Goal: Find specific page/section: Find specific page/section

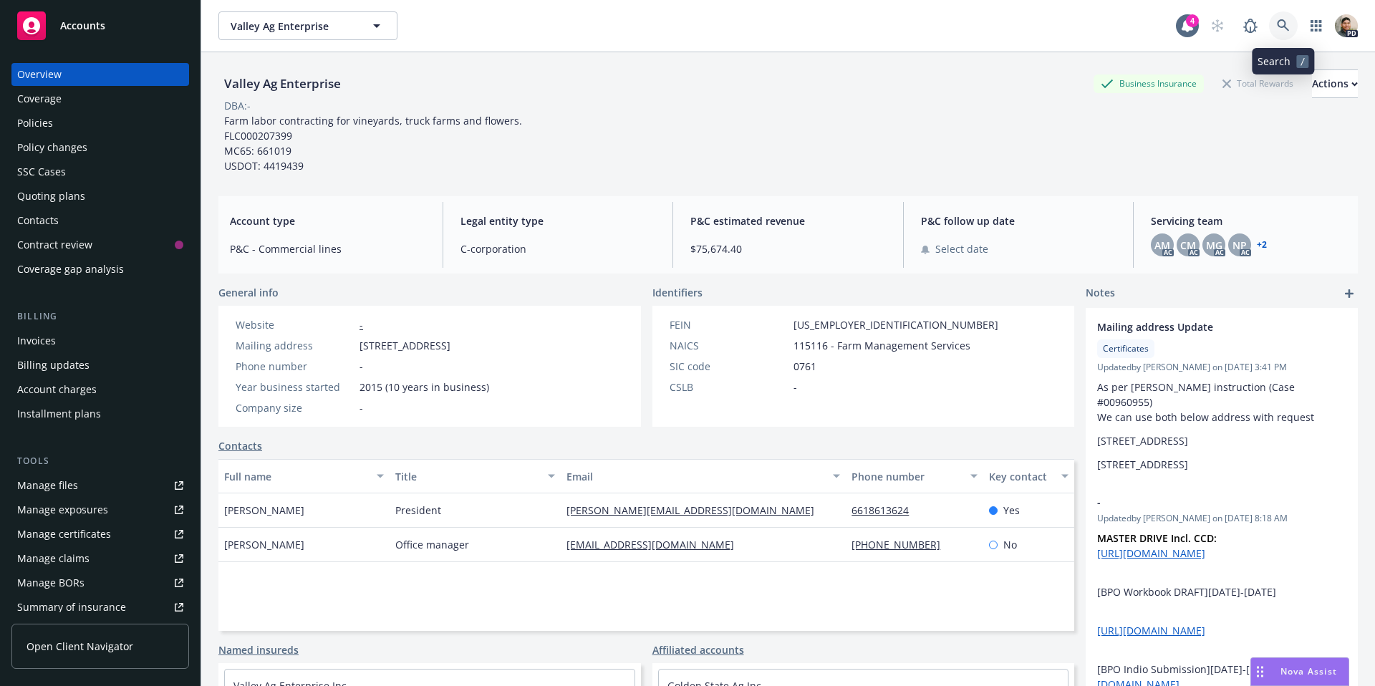
click at [1277, 23] on icon at bounding box center [1283, 25] width 12 height 12
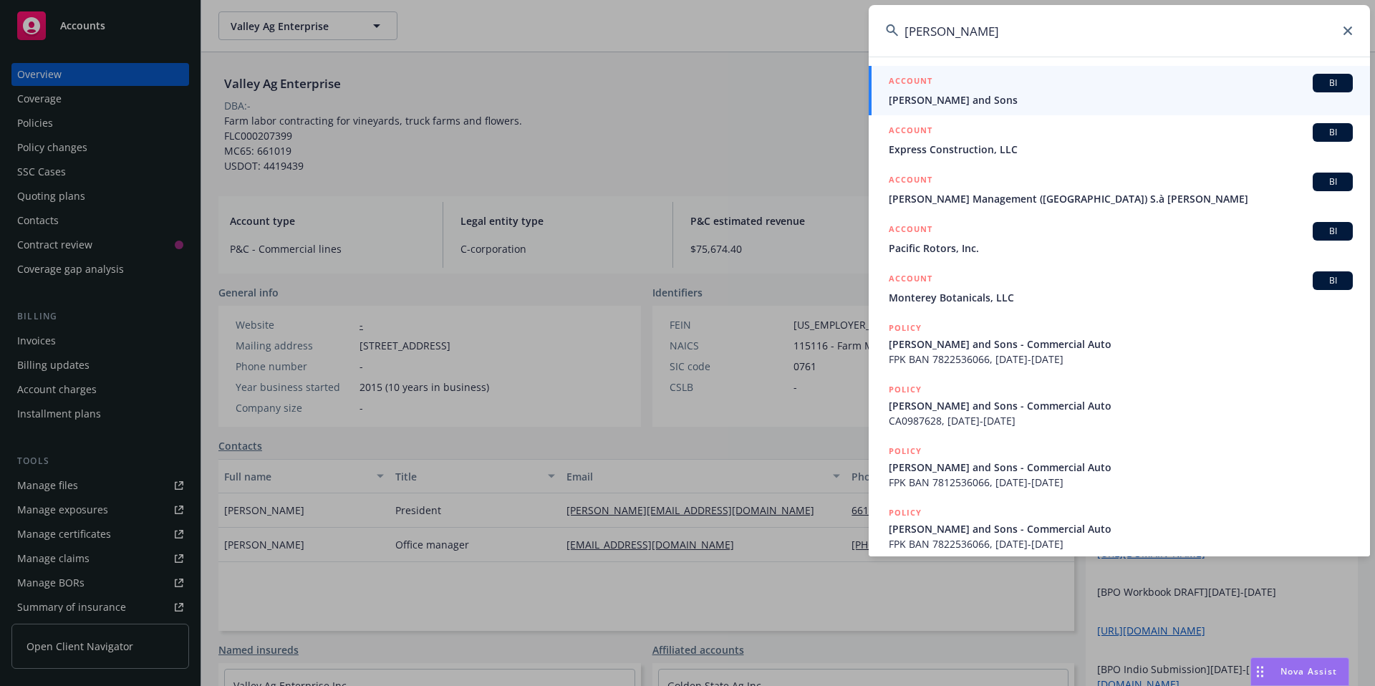
type input "[PERSON_NAME]"
click at [961, 107] on link "ACCOUNT BI [PERSON_NAME] and Sons" at bounding box center [1119, 90] width 501 height 49
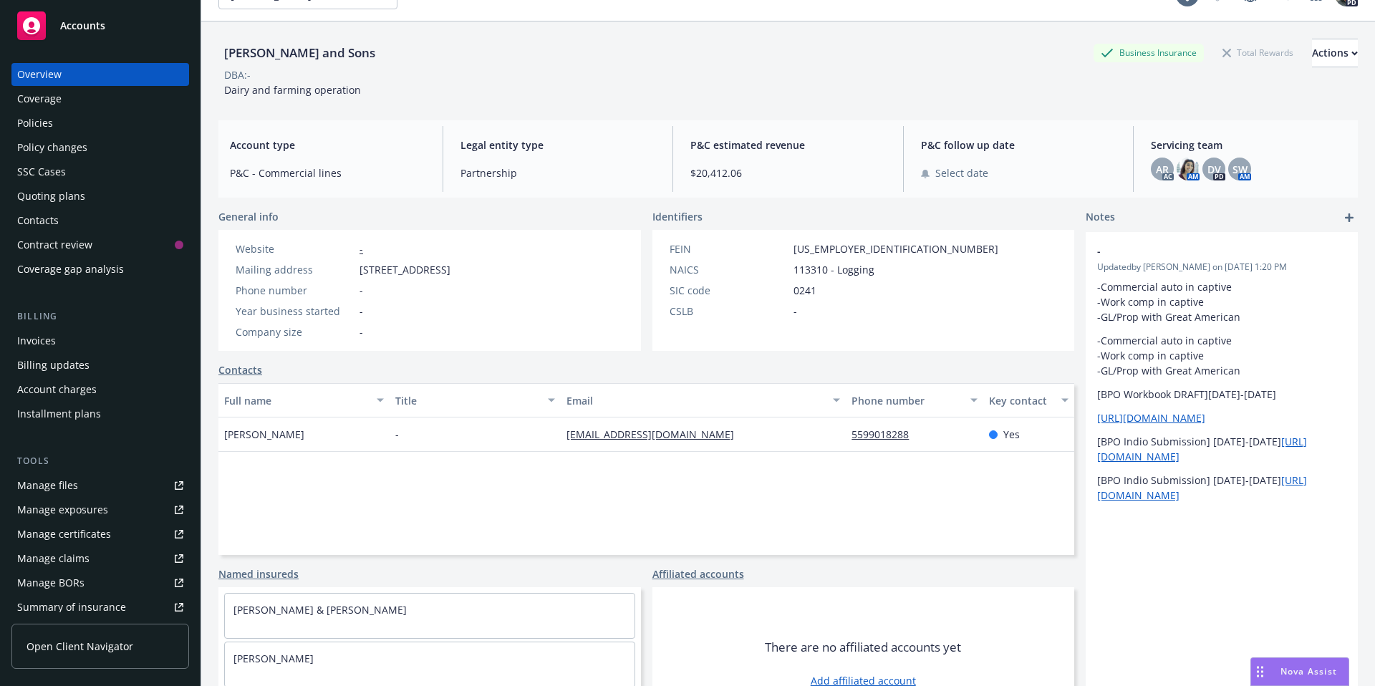
scroll to position [84, 0]
